Goal: Information Seeking & Learning: Learn about a topic

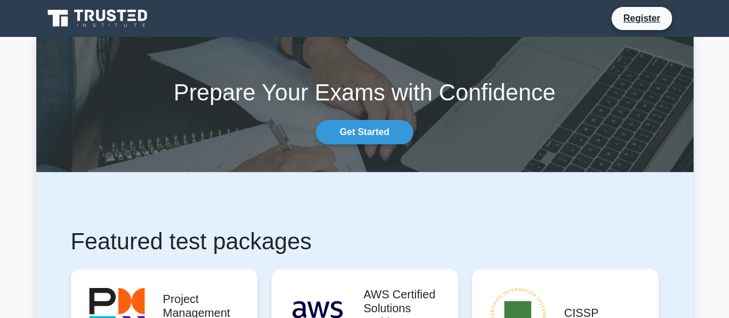
click at [369, 119] on div "Prepare Your Exams with Confidence Get Started" at bounding box center [364, 105] width 671 height 80
click at [367, 128] on link "Get Started" at bounding box center [364, 132] width 97 height 24
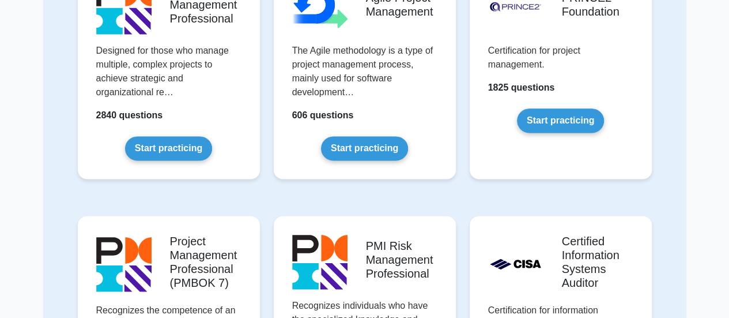
scroll to position [634, 0]
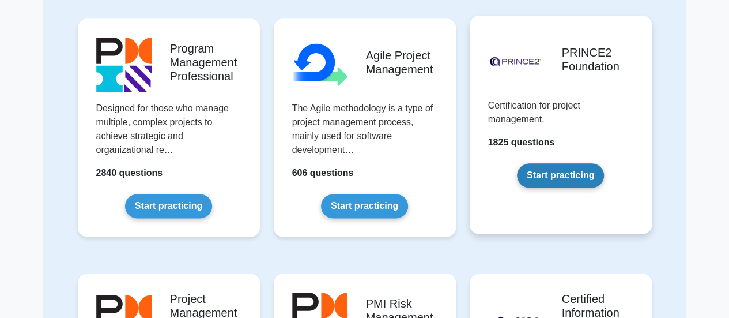
click at [545, 177] on link "Start practicing" at bounding box center [560, 175] width 87 height 24
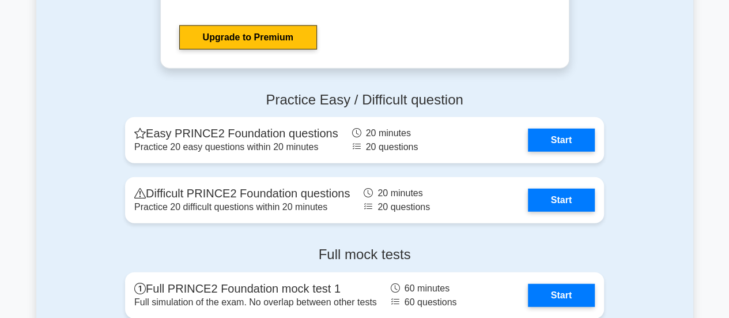
scroll to position [1463, 0]
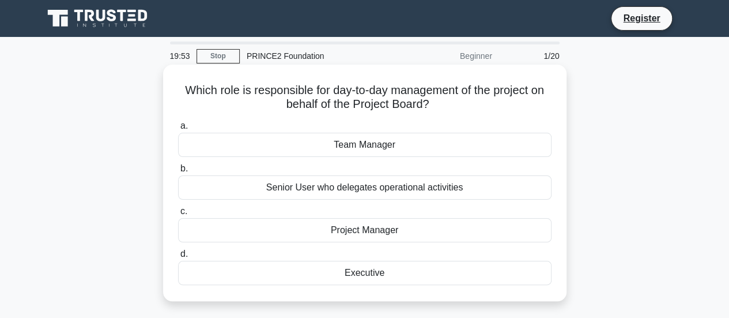
click at [366, 142] on div "Team Manager" at bounding box center [365, 145] width 374 height 24
click at [178, 130] on input "a. Team Manager" at bounding box center [178, 125] width 0 height 7
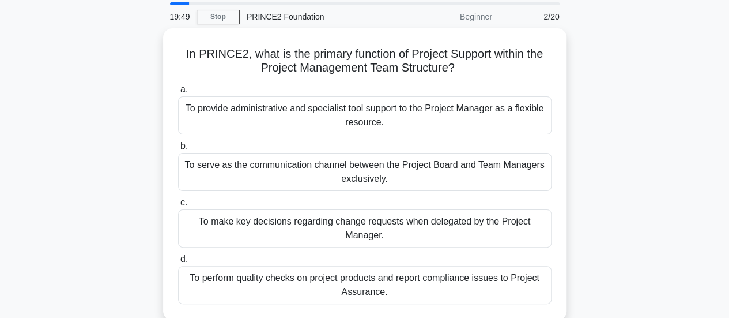
scroll to position [58, 0]
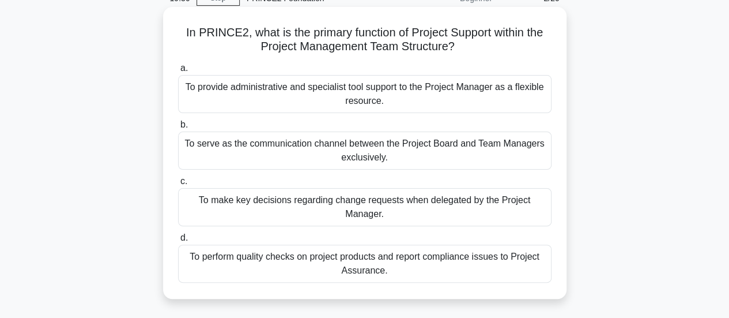
click at [415, 96] on div "To provide administrative and specialist tool support to the Project Manager as…" at bounding box center [365, 94] width 374 height 38
click at [178, 72] on input "a. To provide administrative and specialist tool support to the Project Manager…" at bounding box center [178, 68] width 0 height 7
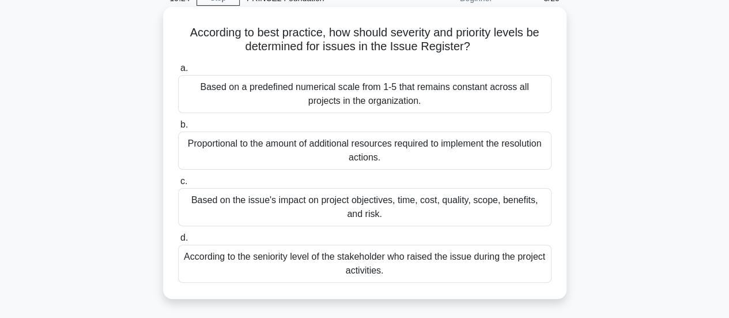
click at [421, 214] on div "Based on the issue's impact on project objectives, time, cost, quality, scope, …" at bounding box center [365, 207] width 374 height 38
click at [178, 185] on input "c. Based on the issue's impact on project objectives, time, cost, quality, scop…" at bounding box center [178, 181] width 0 height 7
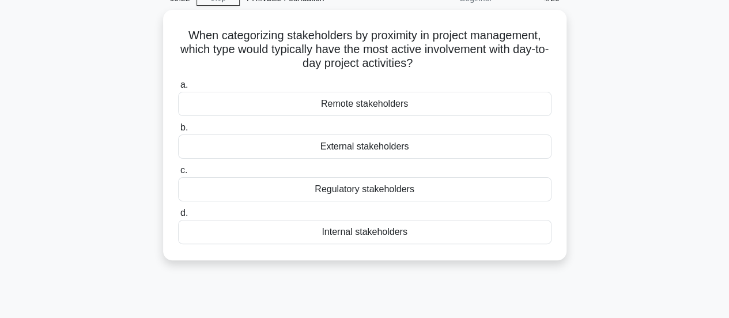
scroll to position [0, 0]
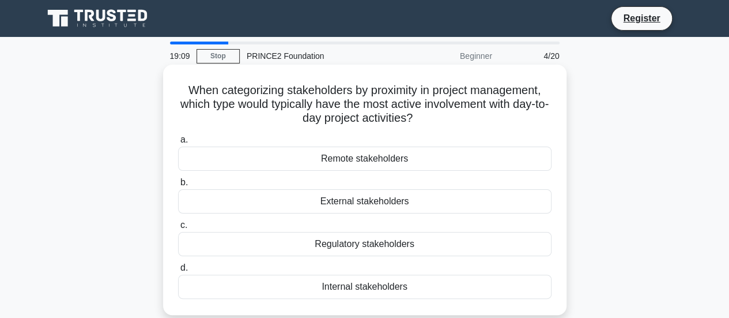
click at [409, 283] on div "Internal stakeholders" at bounding box center [365, 286] width 374 height 24
click at [178, 272] on input "d. Internal stakeholders" at bounding box center [178, 267] width 0 height 7
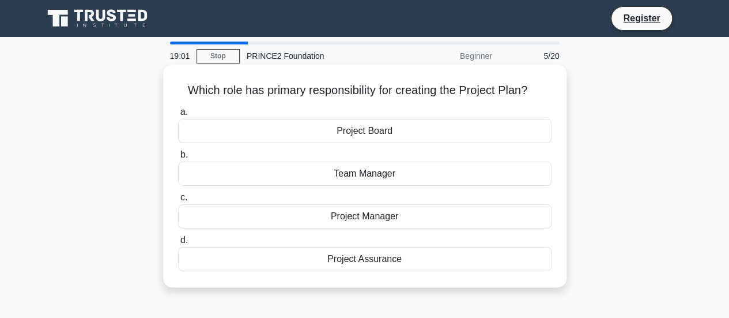
click at [405, 209] on div "Project Manager" at bounding box center [365, 216] width 374 height 24
click at [178, 201] on input "c. Project Manager" at bounding box center [178, 197] width 0 height 7
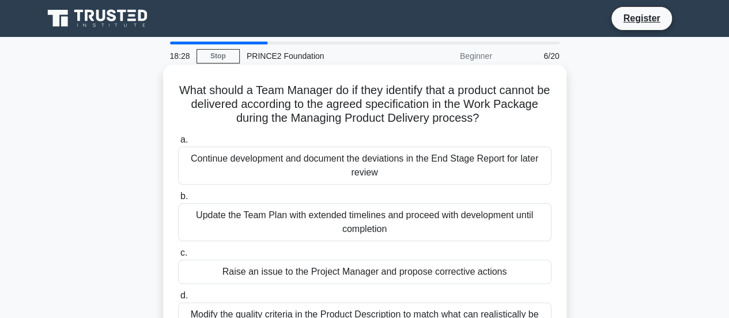
click at [415, 160] on div "Continue development and document the deviations in the End Stage Report for la…" at bounding box center [365, 165] width 374 height 38
click at [178, 144] on input "a. Continue development and document the deviations in the End Stage Report for…" at bounding box center [178, 139] width 0 height 7
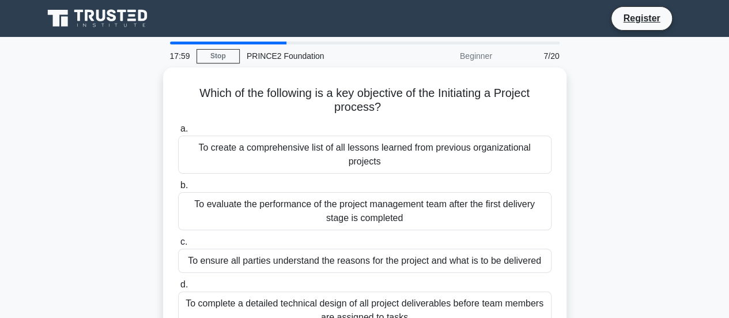
scroll to position [58, 0]
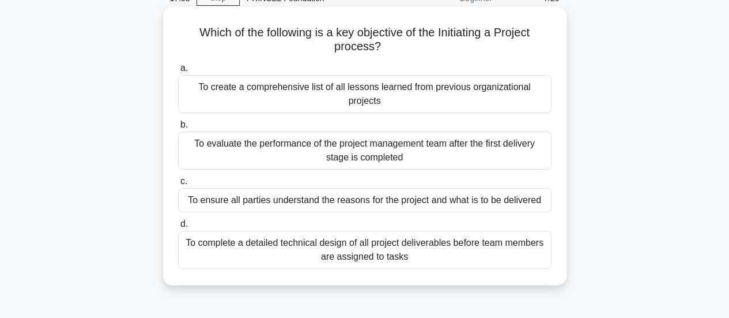
click at [471, 197] on div "To ensure all parties understand the reasons for the project and what is to be …" at bounding box center [365, 200] width 374 height 24
click at [178, 185] on input "c. To ensure all parties understand the reasons for the project and what is to …" at bounding box center [178, 181] width 0 height 7
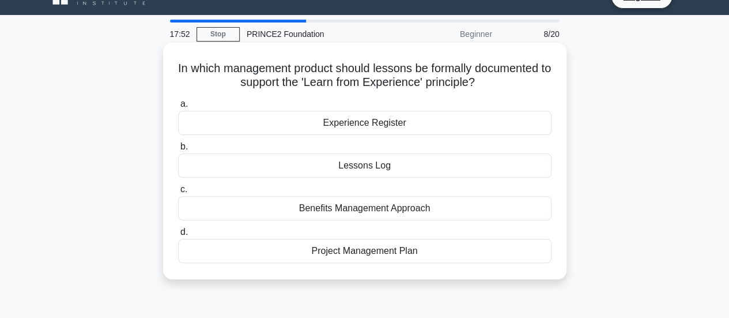
scroll to position [0, 0]
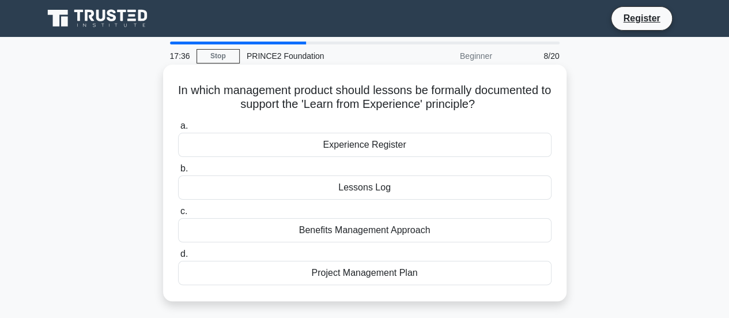
click at [378, 272] on div "Project Management Plan" at bounding box center [365, 273] width 374 height 24
click at [178, 258] on input "d. Project Management Plan" at bounding box center [178, 253] width 0 height 7
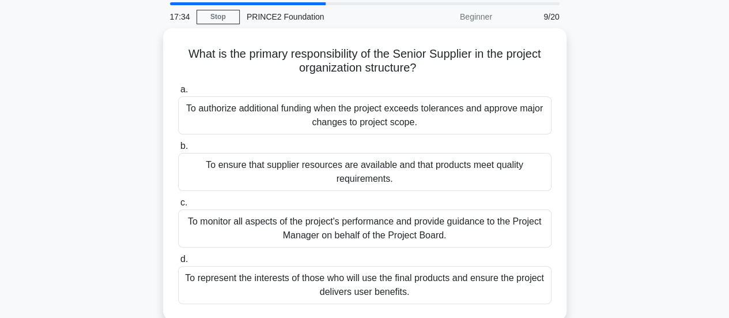
scroll to position [58, 0]
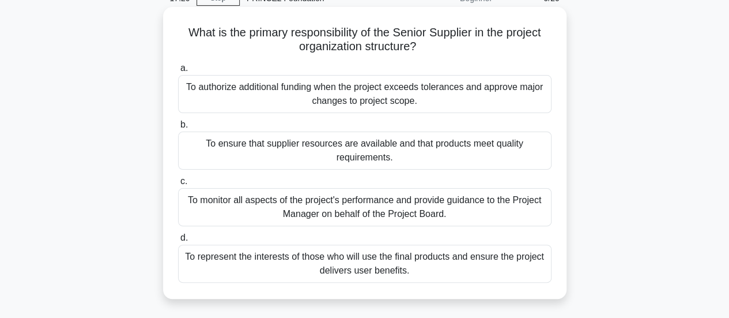
click at [477, 156] on div "To ensure that supplier resources are available and that products meet quality …" at bounding box center [365, 150] width 374 height 38
click at [178, 129] on input "b. To ensure that supplier resources are available and that products meet quali…" at bounding box center [178, 124] width 0 height 7
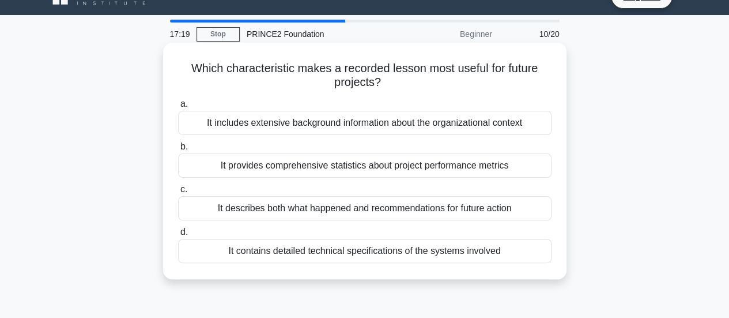
scroll to position [0, 0]
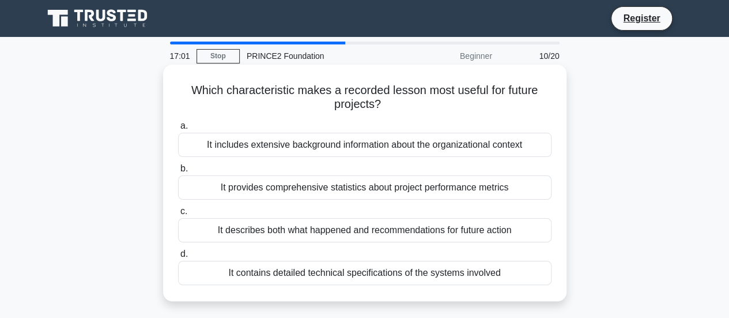
click at [482, 228] on div "It describes both what happened and recommendations for future action" at bounding box center [365, 230] width 374 height 24
click at [178, 215] on input "c. It describes both what happened and recommendations for future action" at bounding box center [178, 211] width 0 height 7
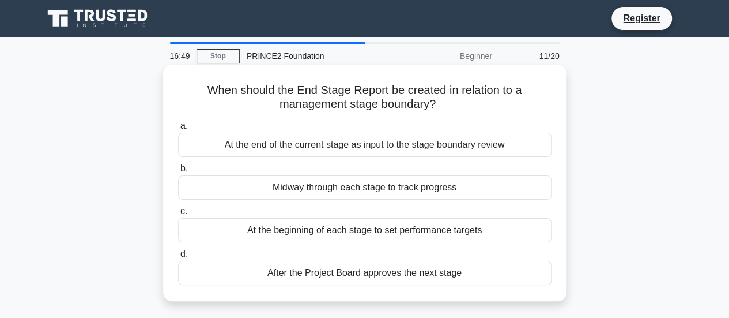
click at [514, 144] on div "At the end of the current stage as input to the stage boundary review" at bounding box center [365, 145] width 374 height 24
click at [178, 130] on input "a. At the end of the current stage as input to the stage boundary review" at bounding box center [178, 125] width 0 height 7
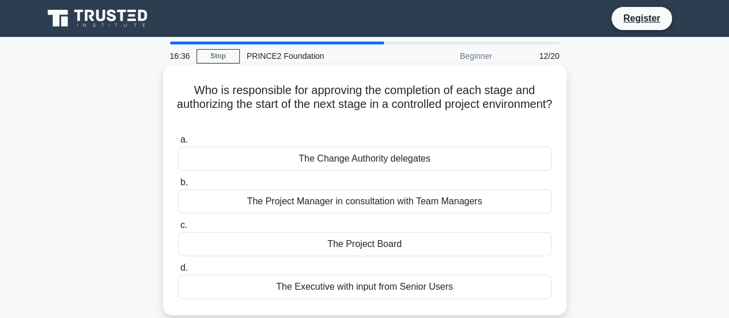
click at [349, 245] on div "The Project Board" at bounding box center [365, 244] width 374 height 24
click at [178, 229] on input "c. The Project Board" at bounding box center [178, 224] width 0 height 7
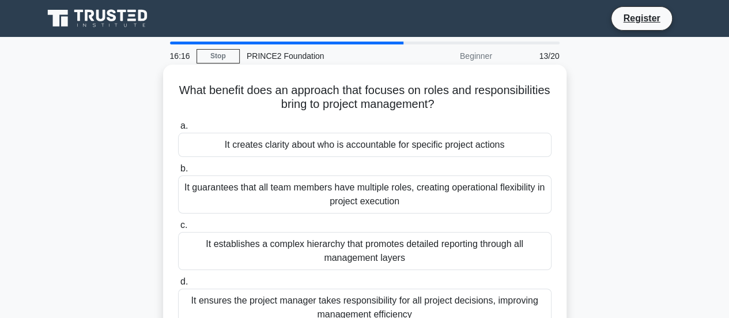
click at [483, 149] on div "It creates clarity about who is accountable for specific project actions" at bounding box center [365, 145] width 374 height 24
click at [178, 130] on input "a. It creates clarity about who is accountable for specific project actions" at bounding box center [178, 125] width 0 height 7
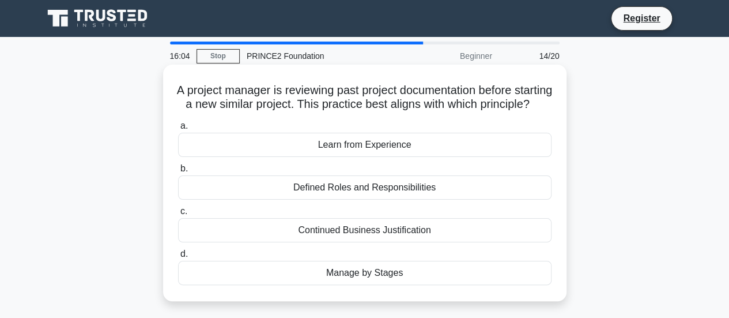
click at [456, 157] on div "Learn from Experience" at bounding box center [365, 145] width 374 height 24
click at [178, 130] on input "a. Learn from Experience" at bounding box center [178, 125] width 0 height 7
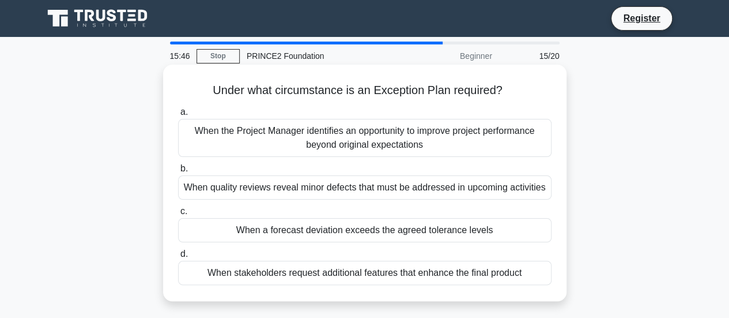
click at [470, 277] on div "When stakeholders request additional features that enhance the final product" at bounding box center [365, 273] width 374 height 24
click at [178, 258] on input "d. When stakeholders request additional features that enhance the final product" at bounding box center [178, 253] width 0 height 7
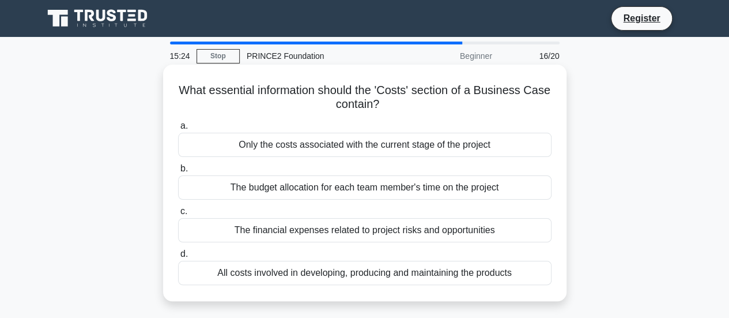
click at [417, 269] on div "All costs involved in developing, producing and maintaining the products" at bounding box center [365, 273] width 374 height 24
click at [178, 258] on input "d. All costs involved in developing, producing and maintaining the products" at bounding box center [178, 253] width 0 height 7
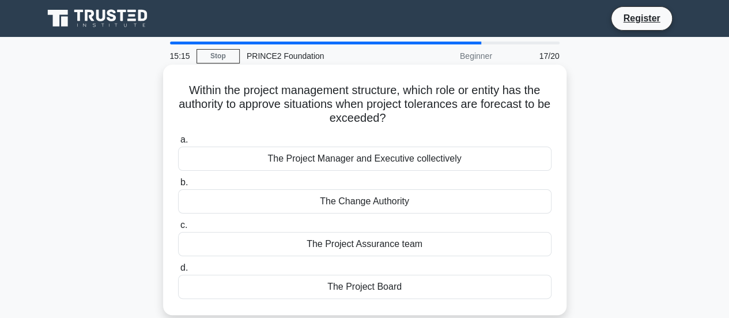
click at [438, 286] on div "The Project Board" at bounding box center [365, 286] width 374 height 24
click at [178, 272] on input "d. The Project Board" at bounding box center [178, 267] width 0 height 7
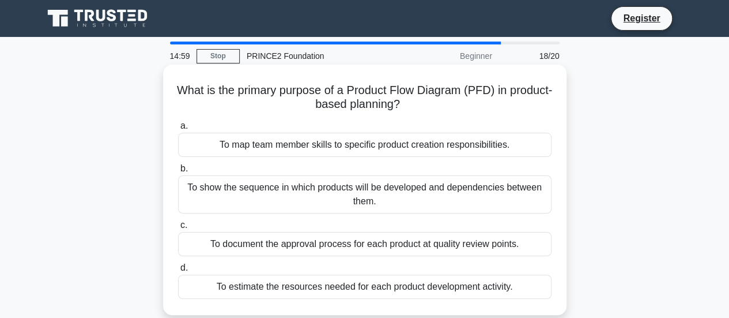
click at [515, 197] on div "To show the sequence in which products will be developed and dependencies betwe…" at bounding box center [365, 194] width 374 height 38
click at [178, 172] on input "b. To show the sequence in which products will be developed and dependencies be…" at bounding box center [178, 168] width 0 height 7
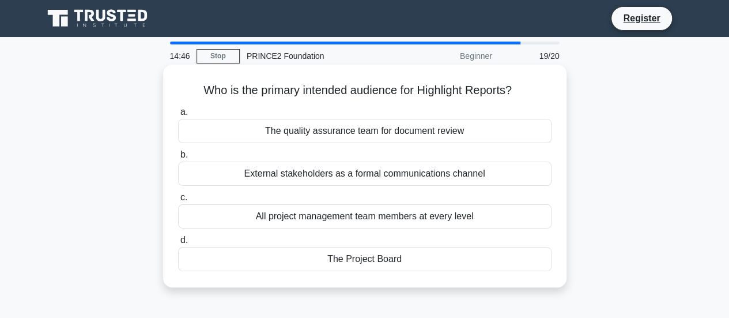
click at [526, 214] on div "All project management team members at every level" at bounding box center [365, 216] width 374 height 24
click at [178, 201] on input "c. All project management team members at every level" at bounding box center [178, 197] width 0 height 7
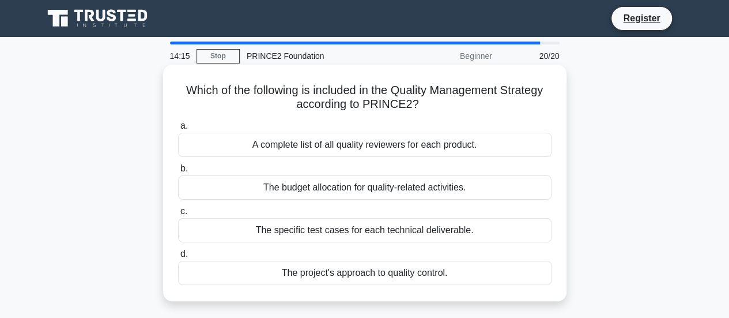
click at [454, 274] on div "The project's approach to quality control." at bounding box center [365, 273] width 374 height 24
click at [178, 258] on input "d. The project's approach to quality control." at bounding box center [178, 253] width 0 height 7
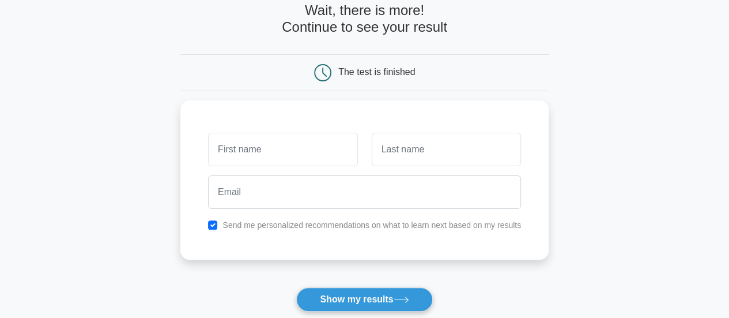
scroll to position [115, 0]
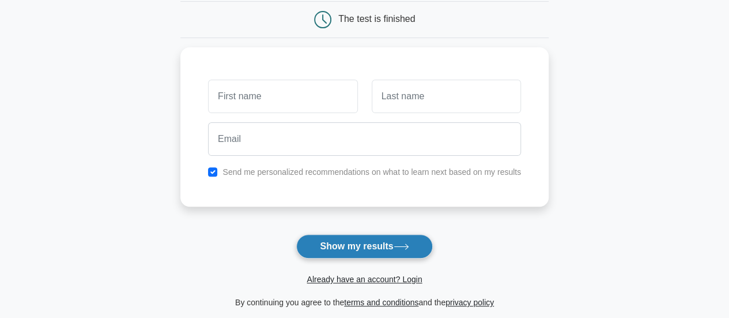
click at [334, 254] on button "Show my results" at bounding box center [364, 246] width 136 height 24
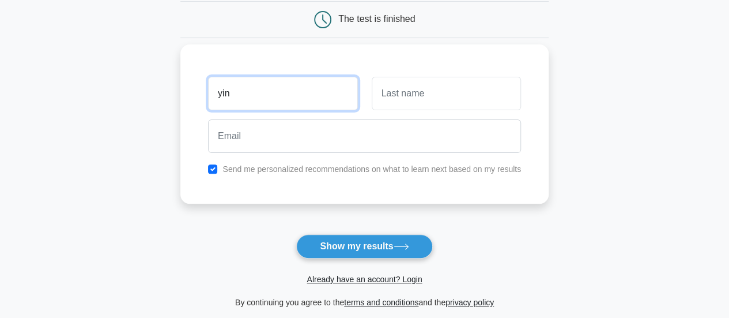
type input "yin"
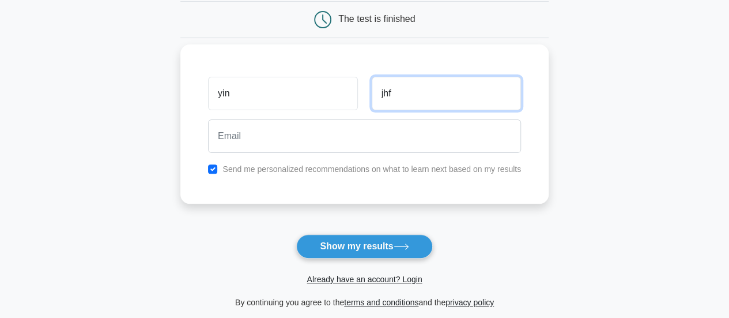
type input "jhf"
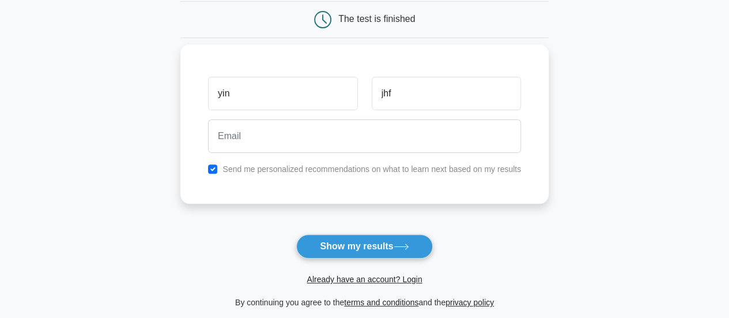
click at [304, 165] on label "Send me personalized recommendations on what to learn next based on my results" at bounding box center [372, 168] width 299 height 9
click at [213, 167] on input "checkbox" at bounding box center [212, 168] width 9 height 9
checkbox input "false"
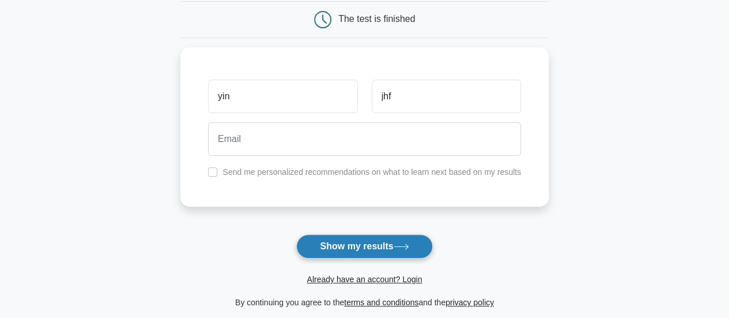
click at [342, 238] on button "Show my results" at bounding box center [364, 246] width 136 height 24
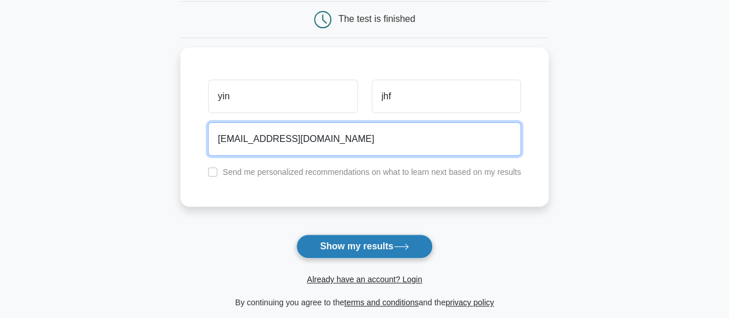
type input "[EMAIL_ADDRESS][DOMAIN_NAME]"
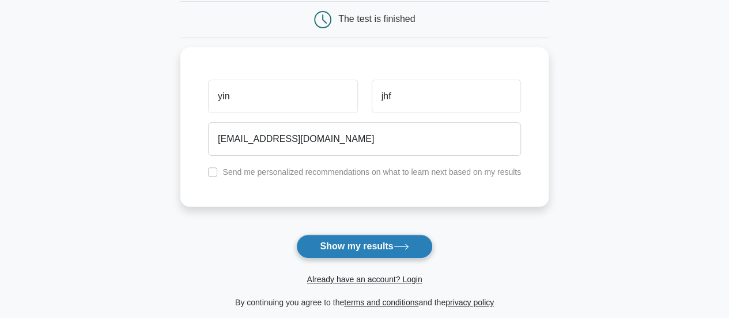
click at [351, 246] on button "Show my results" at bounding box center [364, 246] width 136 height 24
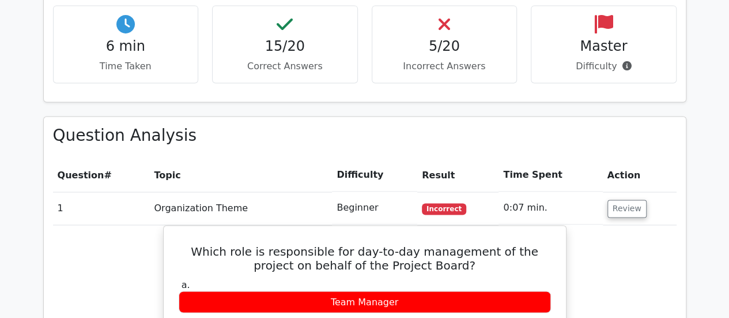
scroll to position [922, 0]
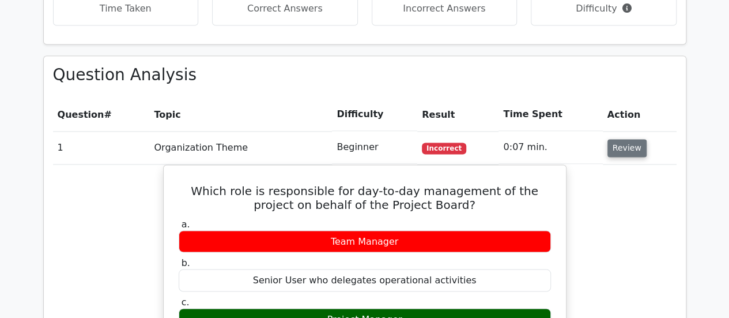
click at [628, 139] on button "Review" at bounding box center [627, 148] width 39 height 18
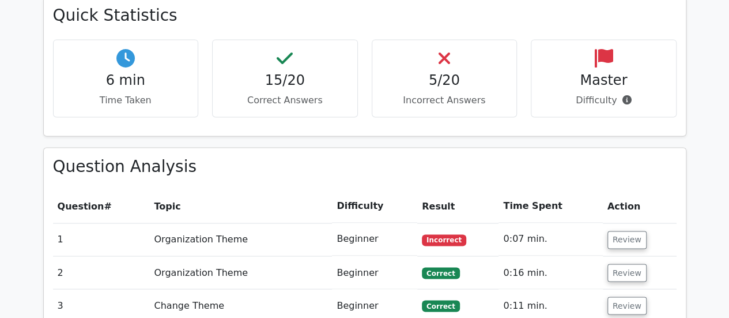
scroll to position [855, 0]
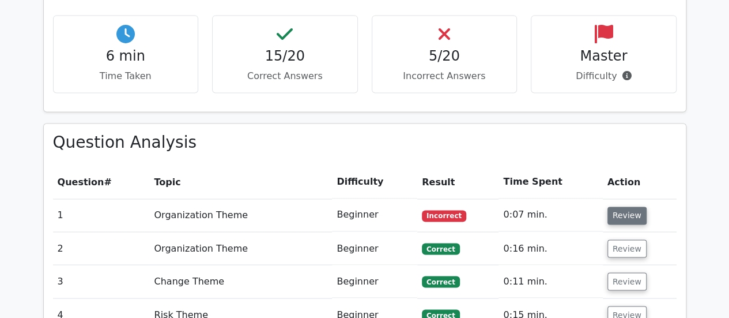
click at [619, 206] on button "Review" at bounding box center [627, 215] width 39 height 18
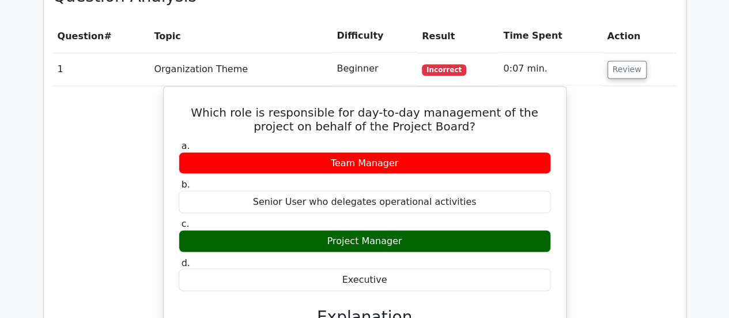
scroll to position [913, 0]
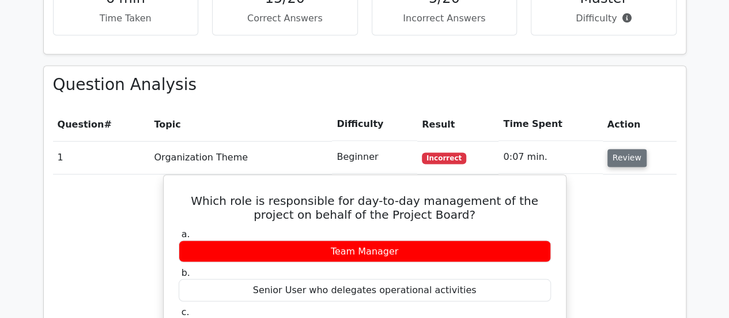
click at [627, 149] on button "Review" at bounding box center [627, 158] width 39 height 18
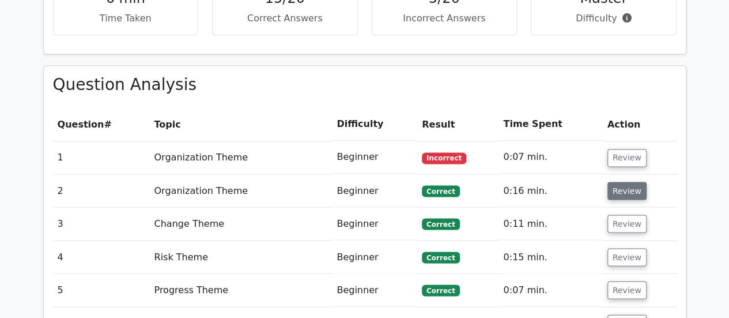
click at [625, 182] on button "Review" at bounding box center [627, 191] width 39 height 18
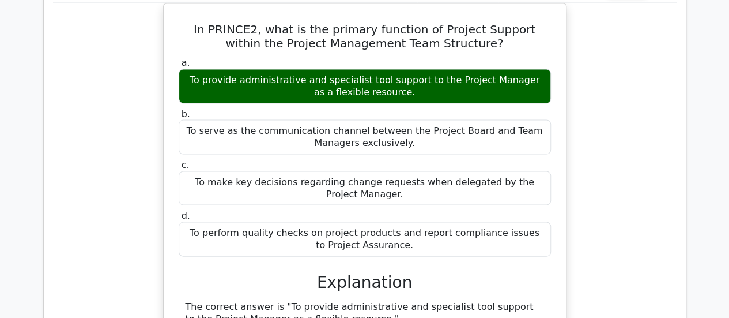
scroll to position [970, 0]
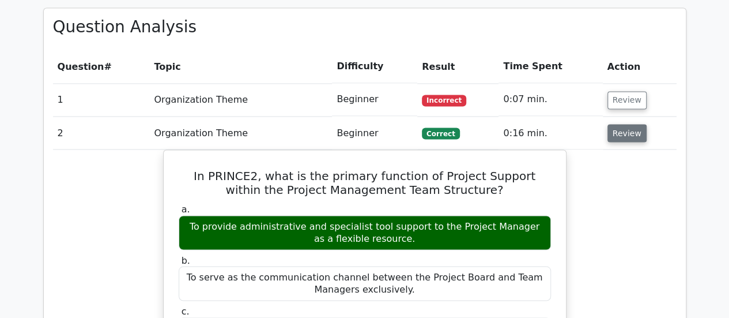
click at [627, 124] on button "Review" at bounding box center [627, 133] width 39 height 18
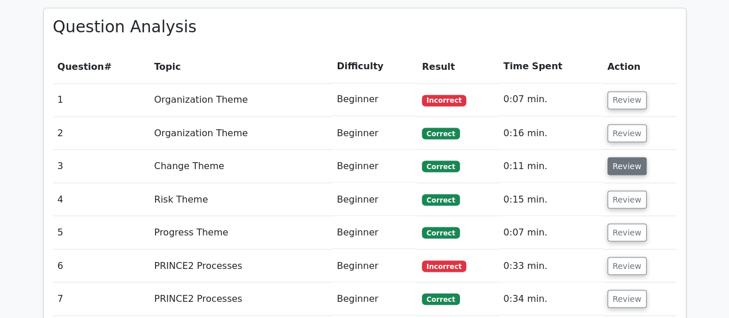
click at [626, 157] on button "Review" at bounding box center [627, 166] width 39 height 18
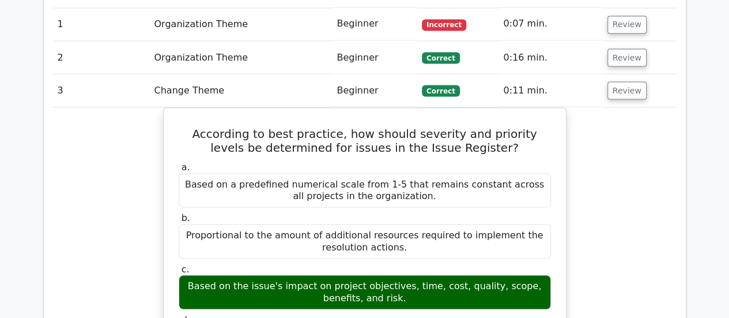
scroll to position [1028, 0]
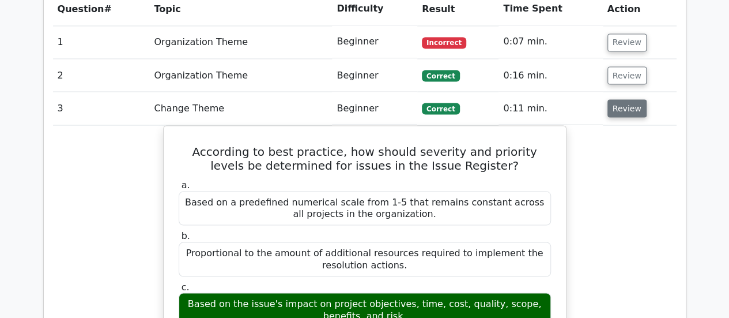
click at [619, 99] on button "Review" at bounding box center [627, 108] width 39 height 18
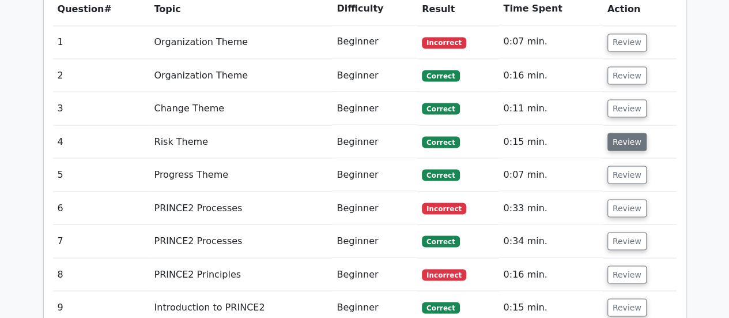
click at [619, 133] on button "Review" at bounding box center [627, 142] width 39 height 18
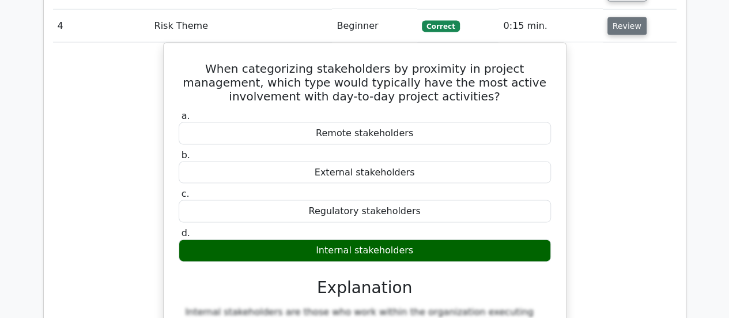
scroll to position [1086, 0]
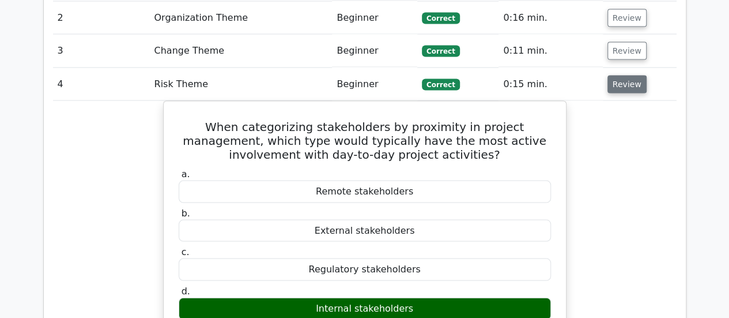
click at [612, 75] on button "Review" at bounding box center [627, 84] width 39 height 18
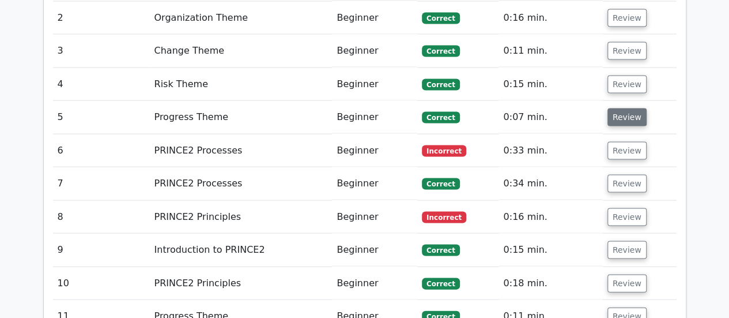
click at [623, 108] on button "Review" at bounding box center [627, 117] width 39 height 18
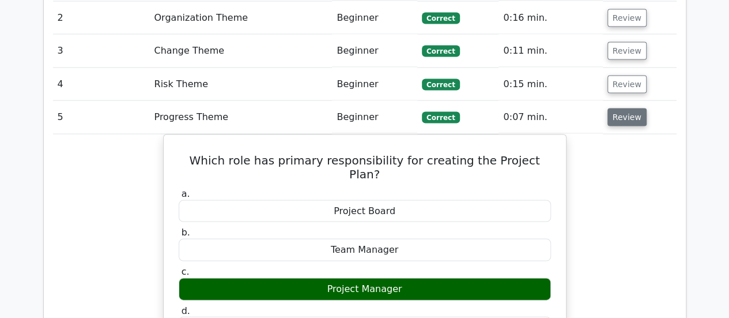
click at [623, 108] on button "Review" at bounding box center [627, 117] width 39 height 18
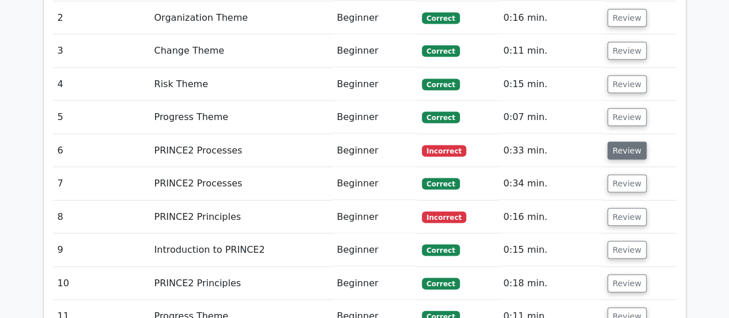
click at [627, 141] on button "Review" at bounding box center [627, 150] width 39 height 18
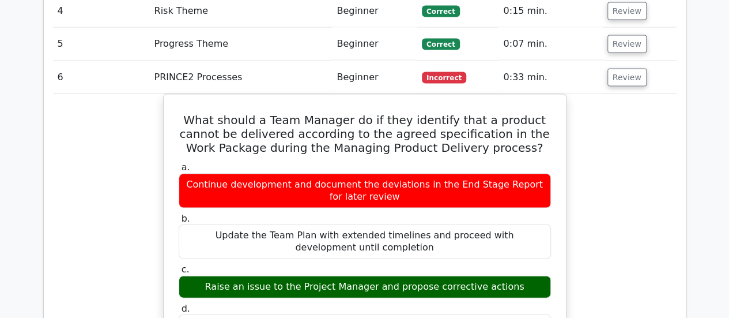
scroll to position [1143, 0]
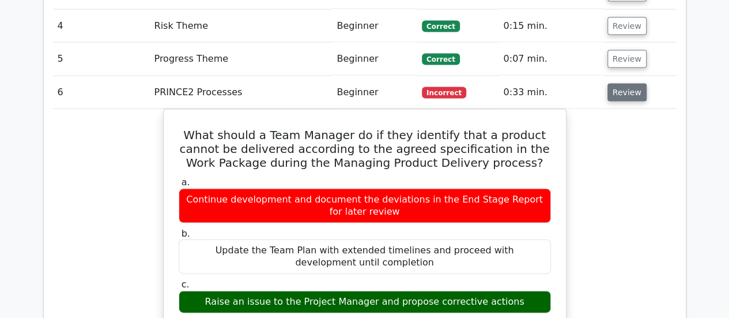
click at [623, 84] on button "Review" at bounding box center [627, 93] width 39 height 18
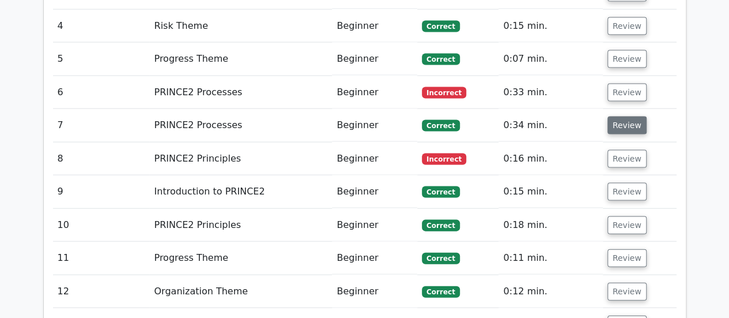
click at [619, 116] on button "Review" at bounding box center [627, 125] width 39 height 18
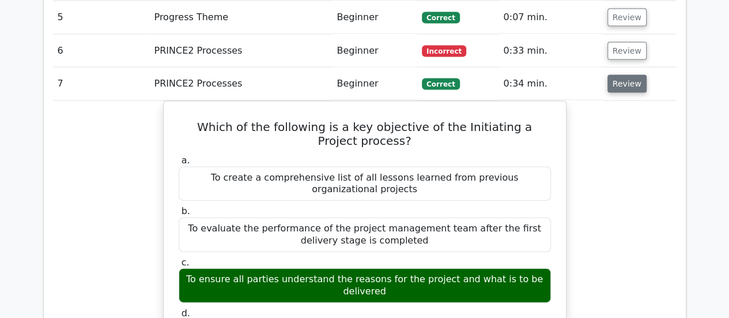
scroll to position [1201, 0]
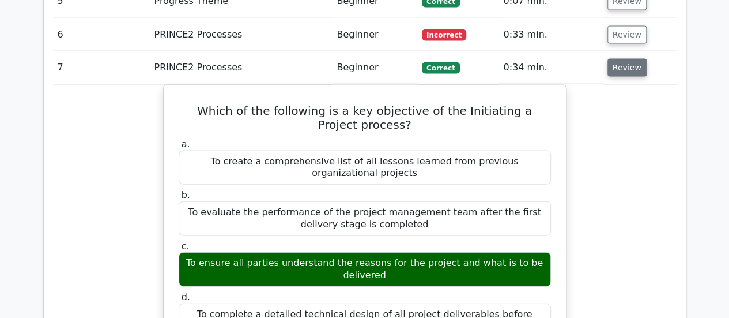
click at [622, 59] on button "Review" at bounding box center [627, 68] width 39 height 18
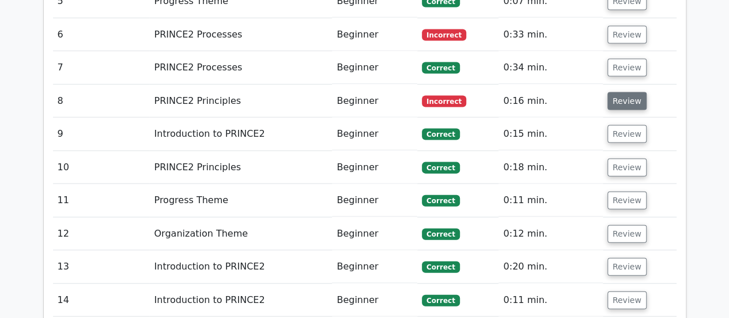
click at [627, 92] on button "Review" at bounding box center [627, 101] width 39 height 18
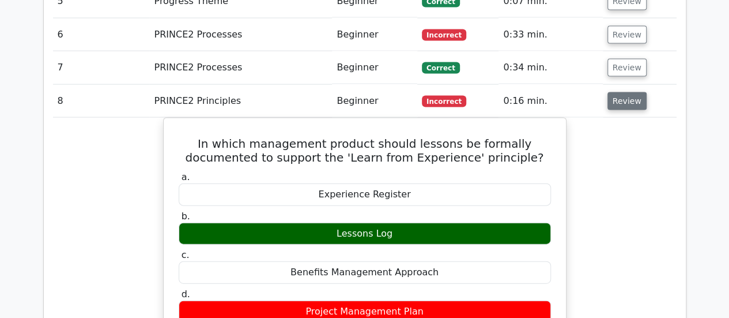
click at [624, 92] on button "Review" at bounding box center [627, 101] width 39 height 18
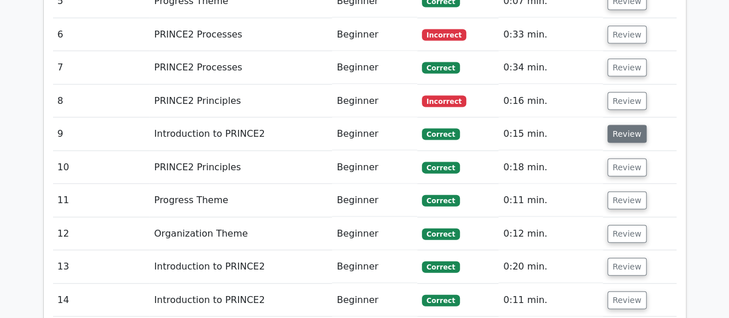
click at [624, 125] on button "Review" at bounding box center [627, 134] width 39 height 18
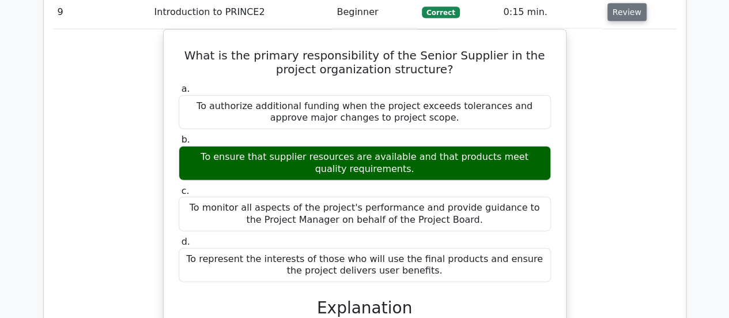
scroll to position [1259, 0]
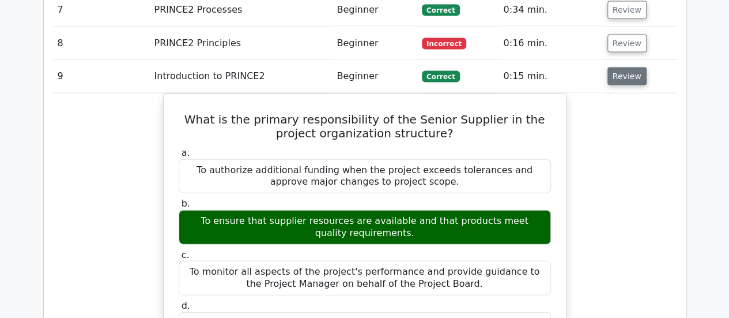
click at [628, 67] on button "Review" at bounding box center [627, 76] width 39 height 18
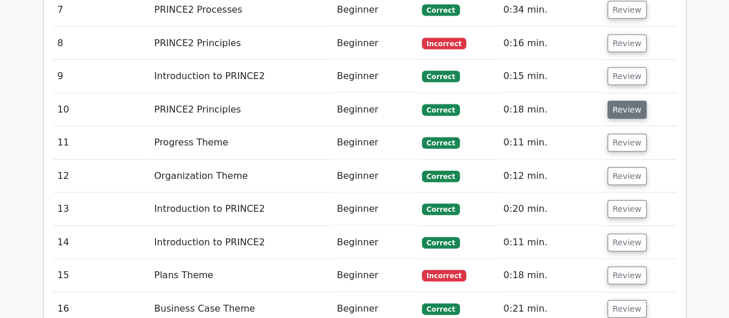
click at [626, 101] on button "Review" at bounding box center [627, 110] width 39 height 18
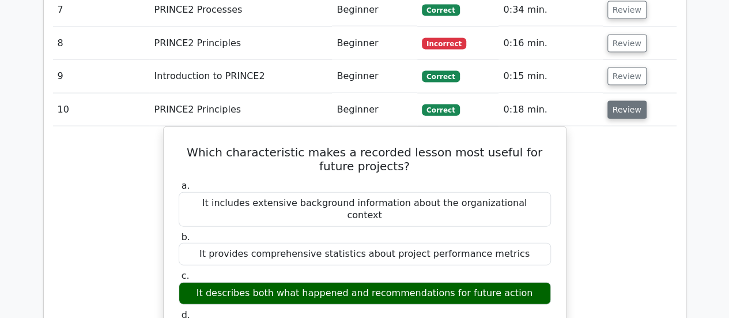
click at [623, 101] on button "Review" at bounding box center [627, 110] width 39 height 18
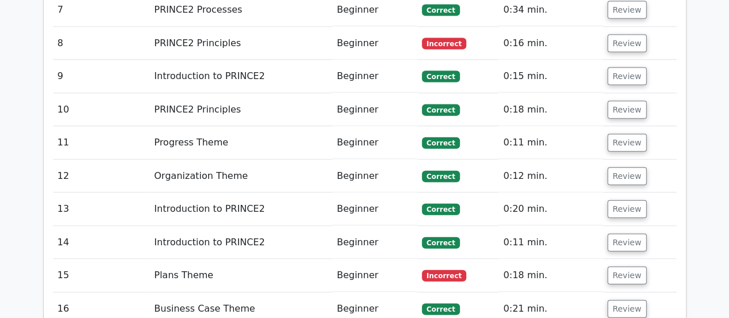
click at [624, 126] on td "Review" at bounding box center [640, 142] width 74 height 33
click at [624, 134] on button "Review" at bounding box center [627, 143] width 39 height 18
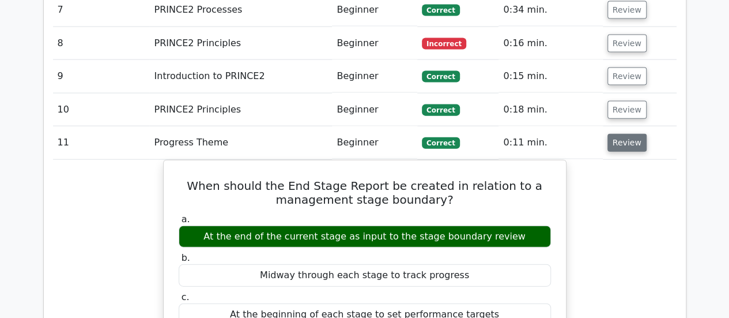
click at [631, 134] on button "Review" at bounding box center [627, 143] width 39 height 18
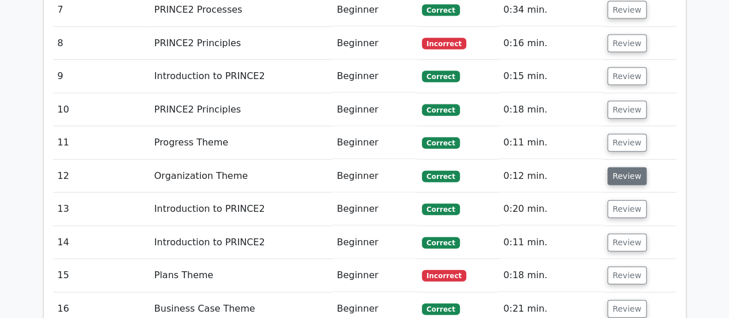
click at [624, 167] on button "Review" at bounding box center [627, 176] width 39 height 18
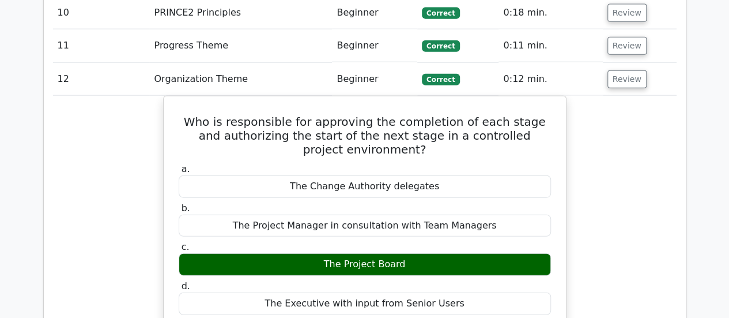
scroll to position [1374, 0]
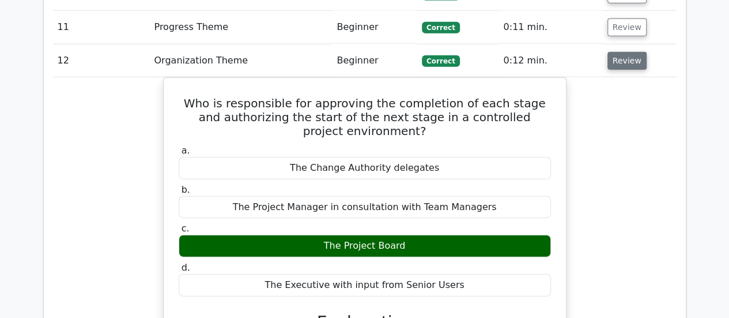
click at [622, 52] on button "Review" at bounding box center [627, 61] width 39 height 18
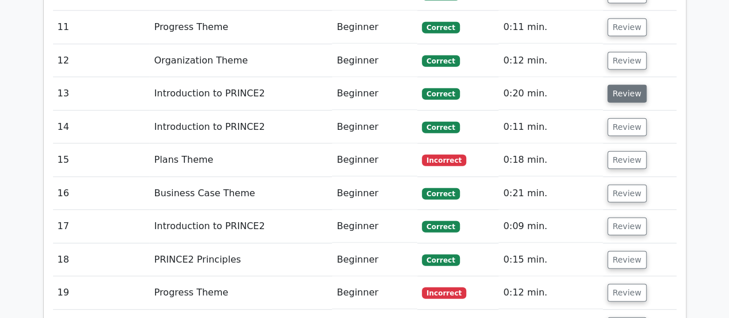
click at [620, 85] on button "Review" at bounding box center [627, 94] width 39 height 18
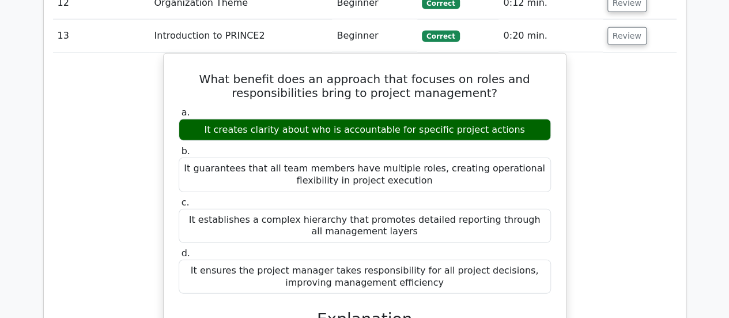
scroll to position [1316, 0]
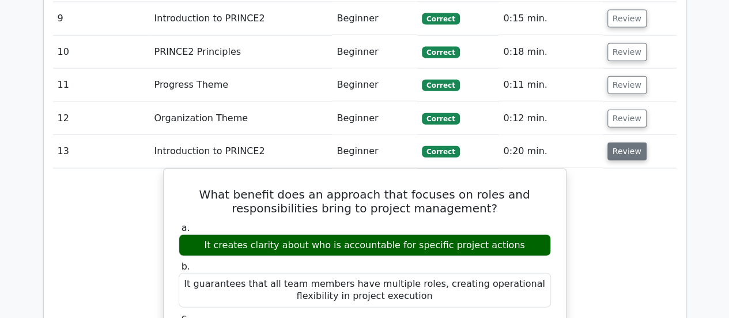
click at [624, 142] on button "Review" at bounding box center [627, 151] width 39 height 18
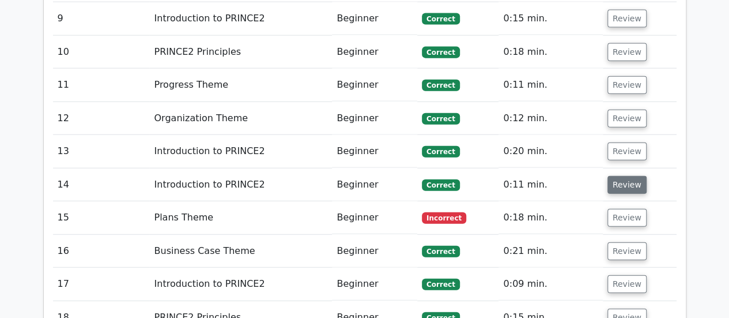
click at [620, 176] on button "Review" at bounding box center [627, 185] width 39 height 18
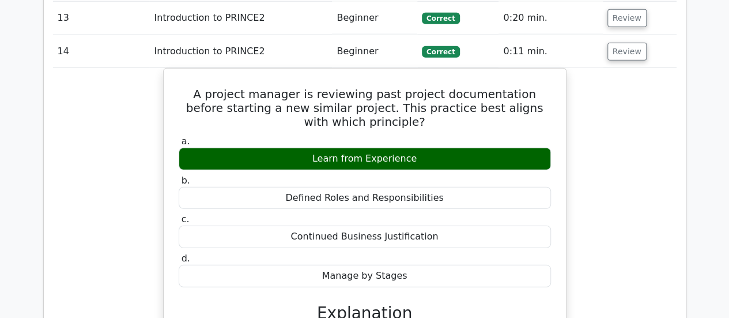
scroll to position [1432, 0]
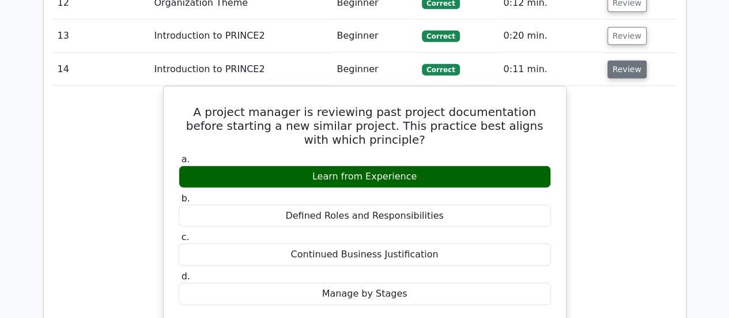
click at [620, 61] on button "Review" at bounding box center [627, 70] width 39 height 18
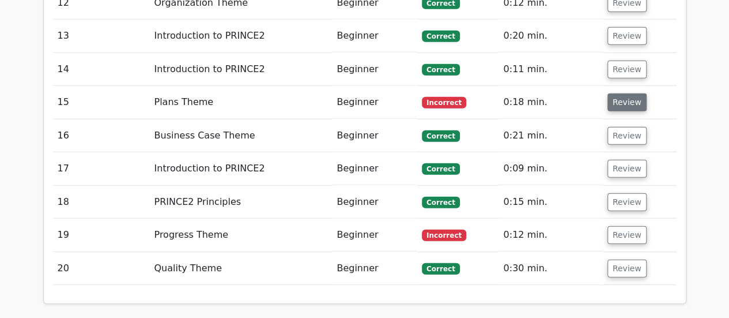
click at [620, 93] on button "Review" at bounding box center [627, 102] width 39 height 18
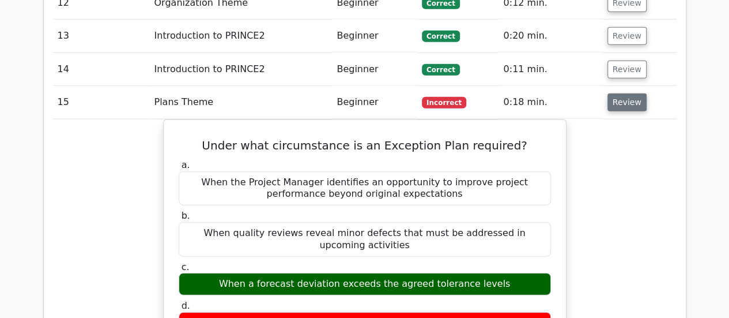
click at [619, 93] on button "Review" at bounding box center [627, 102] width 39 height 18
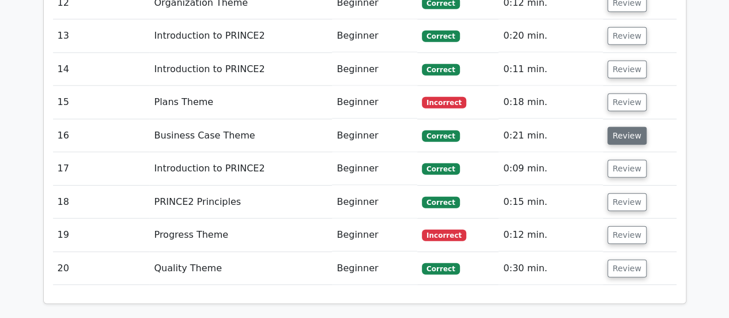
click at [620, 127] on button "Review" at bounding box center [627, 136] width 39 height 18
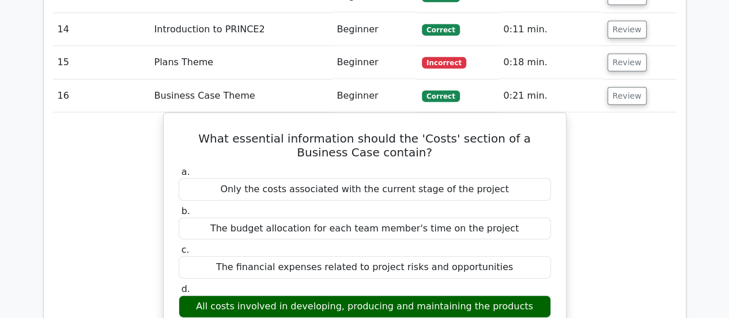
scroll to position [1489, 0]
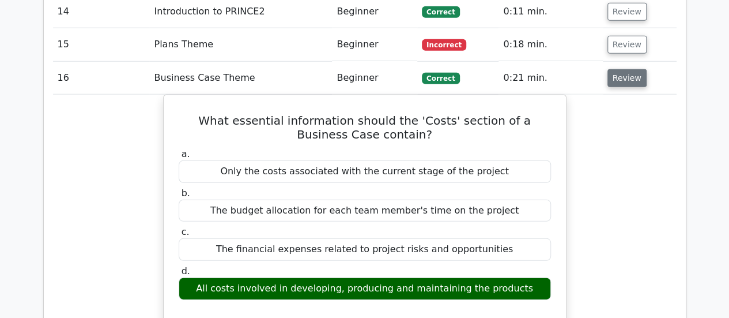
click at [611, 69] on button "Review" at bounding box center [627, 78] width 39 height 18
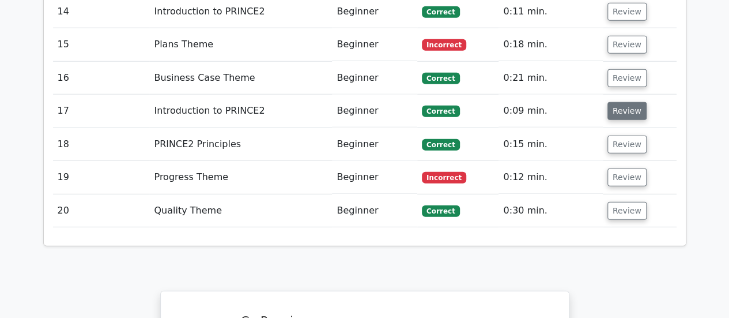
click at [615, 102] on button "Review" at bounding box center [627, 111] width 39 height 18
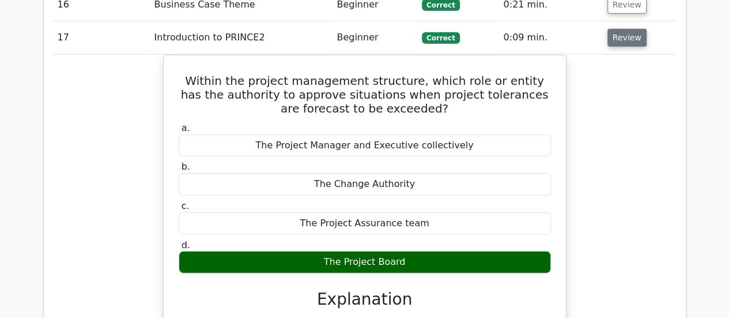
scroll to position [1547, 0]
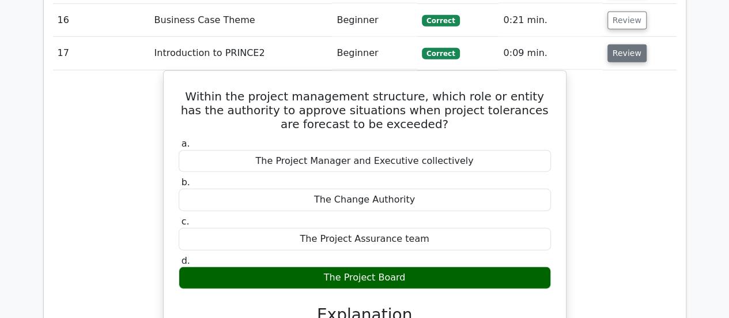
click at [622, 44] on button "Review" at bounding box center [627, 53] width 39 height 18
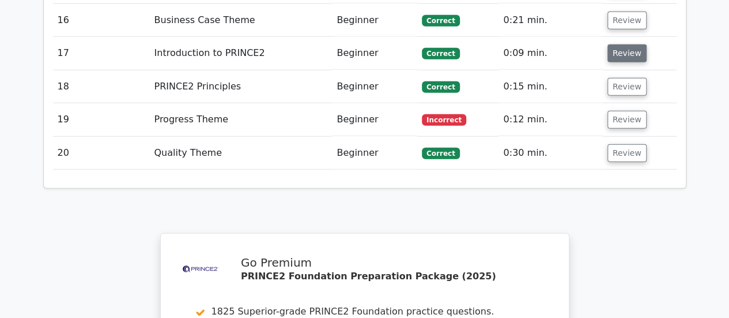
click at [622, 44] on button "Review" at bounding box center [627, 53] width 39 height 18
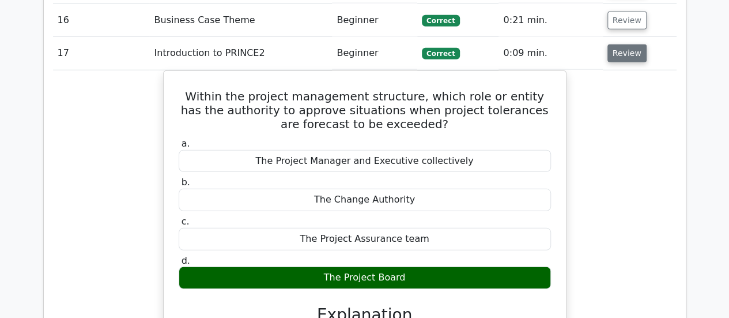
click at [620, 44] on button "Review" at bounding box center [627, 53] width 39 height 18
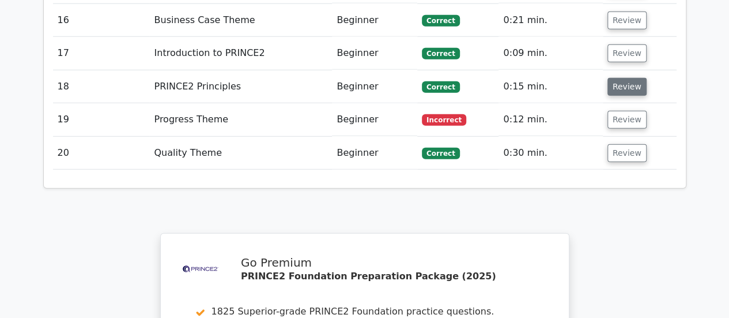
click at [616, 78] on button "Review" at bounding box center [627, 87] width 39 height 18
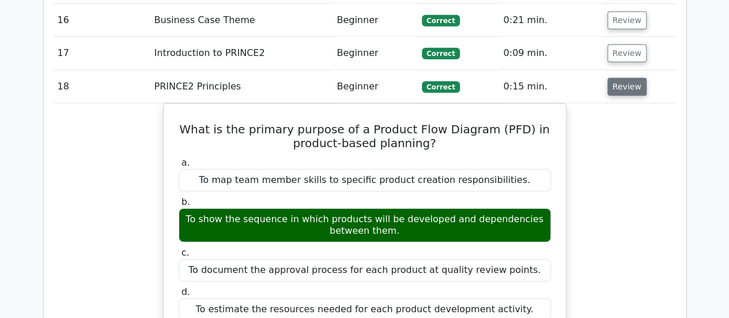
click at [618, 78] on button "Review" at bounding box center [627, 87] width 39 height 18
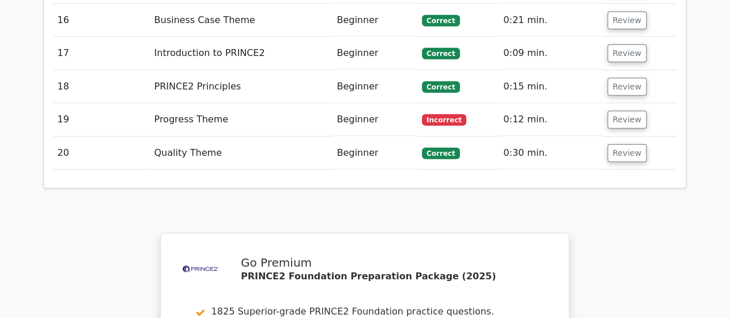
click at [617, 103] on td "Review" at bounding box center [640, 119] width 74 height 33
click at [617, 111] on button "Review" at bounding box center [627, 120] width 39 height 18
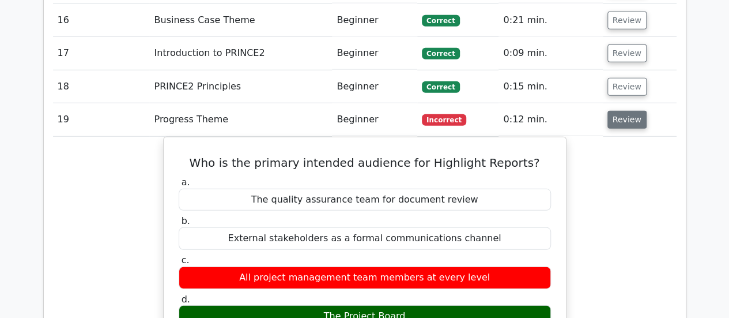
click at [628, 111] on button "Review" at bounding box center [627, 120] width 39 height 18
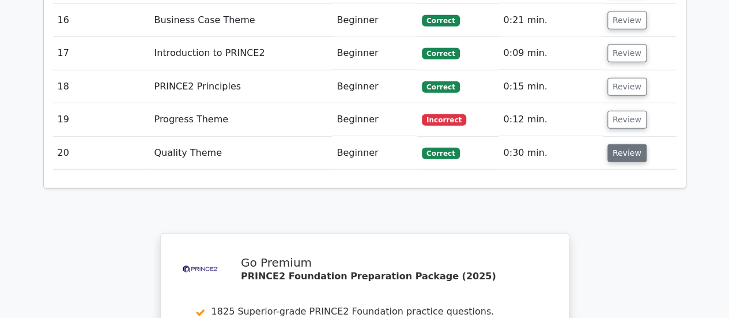
click at [623, 144] on button "Review" at bounding box center [627, 153] width 39 height 18
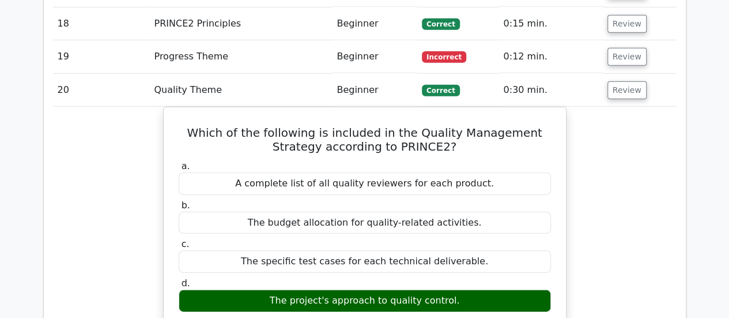
scroll to position [1489, 0]
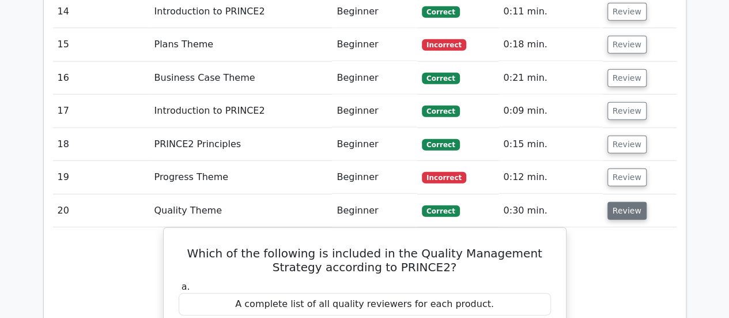
click at [628, 202] on button "Review" at bounding box center [627, 211] width 39 height 18
